Goal: Transaction & Acquisition: Purchase product/service

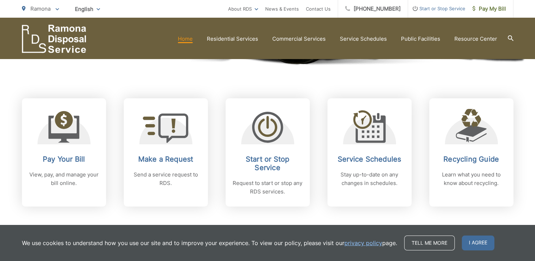
scroll to position [260, 0]
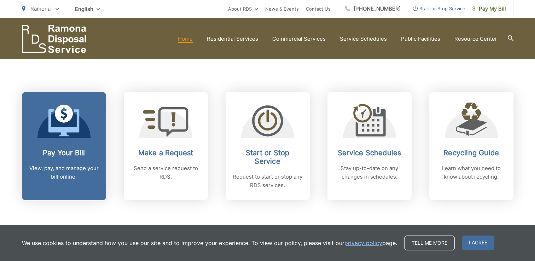
click at [58, 123] on icon at bounding box center [63, 121] width 31 height 32
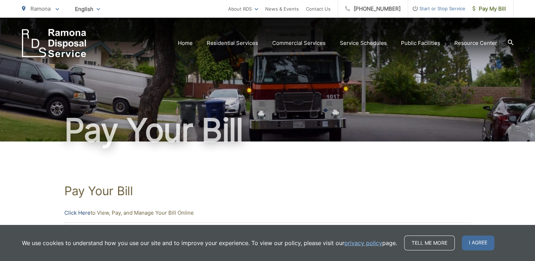
click at [71, 212] on link "Click Here" at bounding box center [77, 213] width 26 height 8
click at [74, 213] on link "Click Here" at bounding box center [77, 213] width 26 height 8
